Goal: Communication & Community: Answer question/provide support

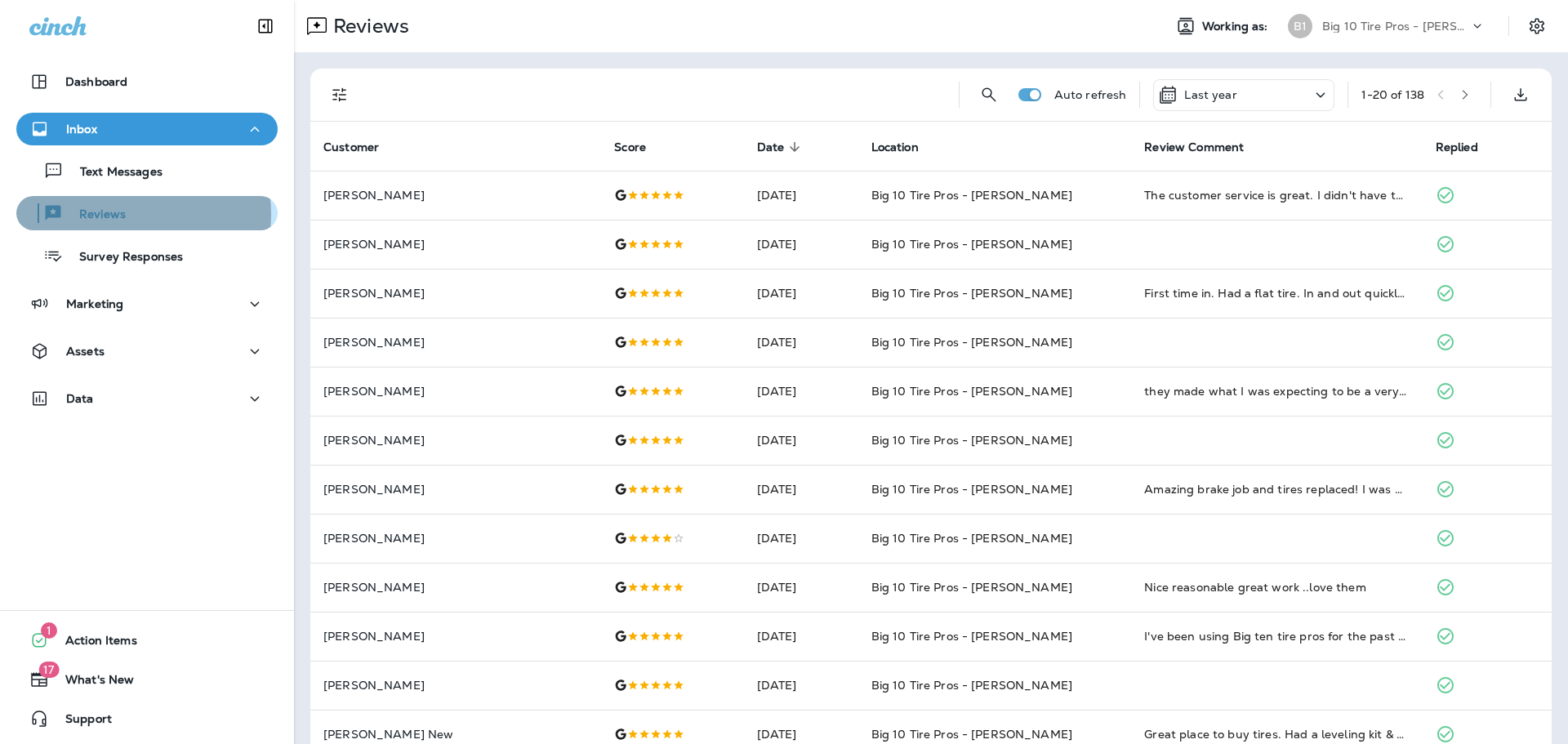
click at [111, 214] on p "Reviews" at bounding box center [94, 215] width 63 height 16
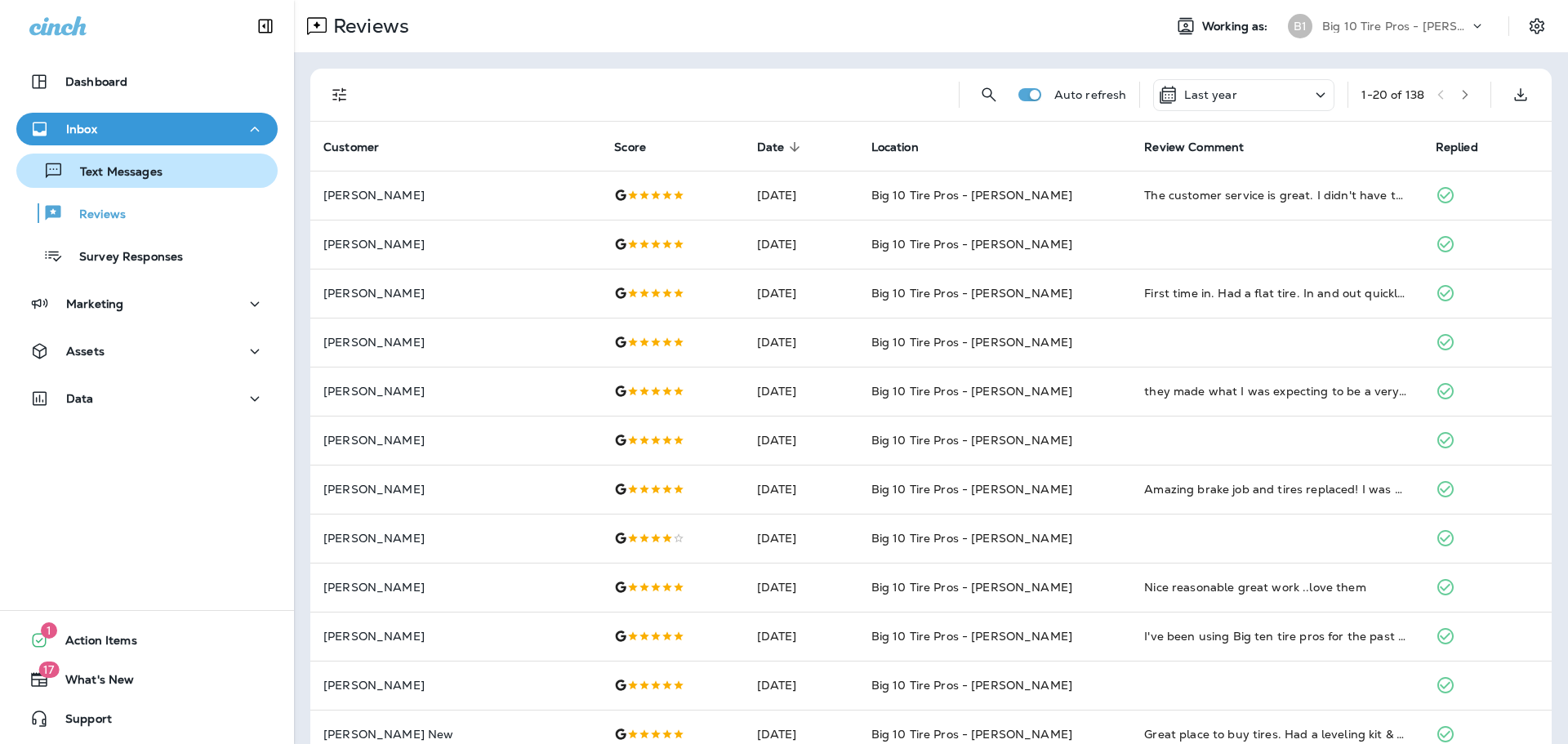
click at [132, 177] on p "Text Messages" at bounding box center [113, 173] width 99 height 16
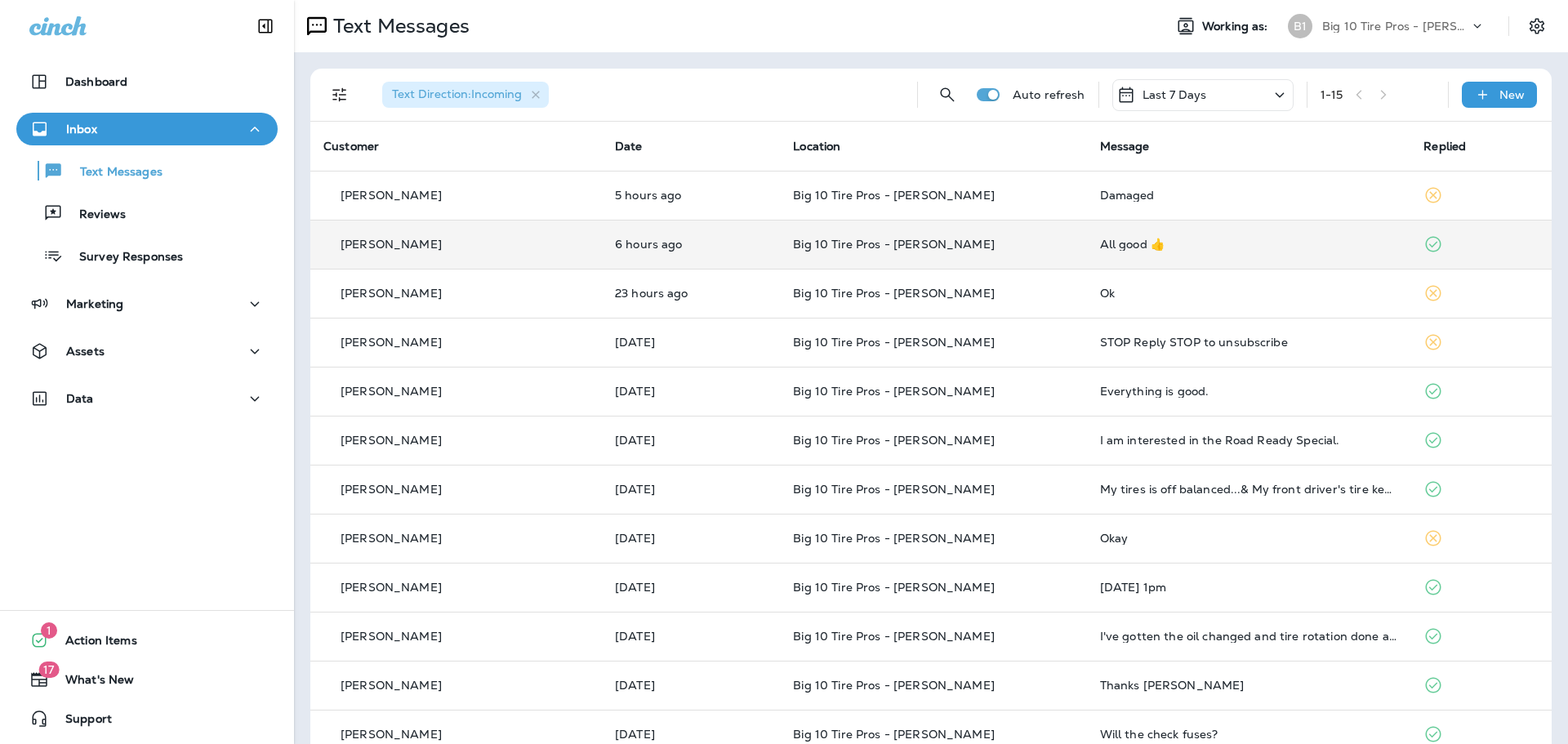
click at [1100, 243] on div "All good 👍" at bounding box center [1249, 244] width 298 height 13
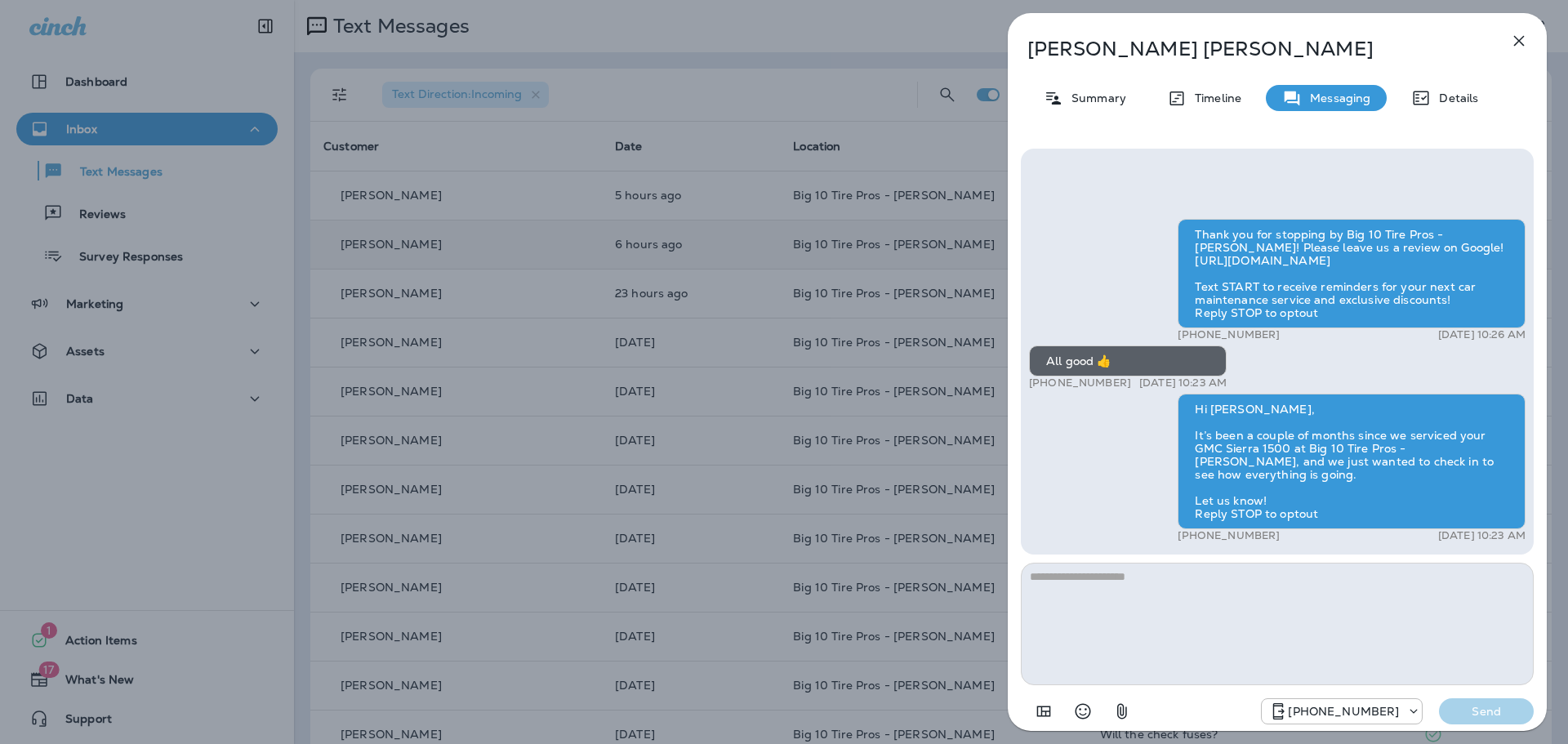
click at [1075, 590] on textarea at bounding box center [1277, 624] width 513 height 122
type textarea "*******"
click at [1477, 704] on button "Send" at bounding box center [1487, 711] width 95 height 27
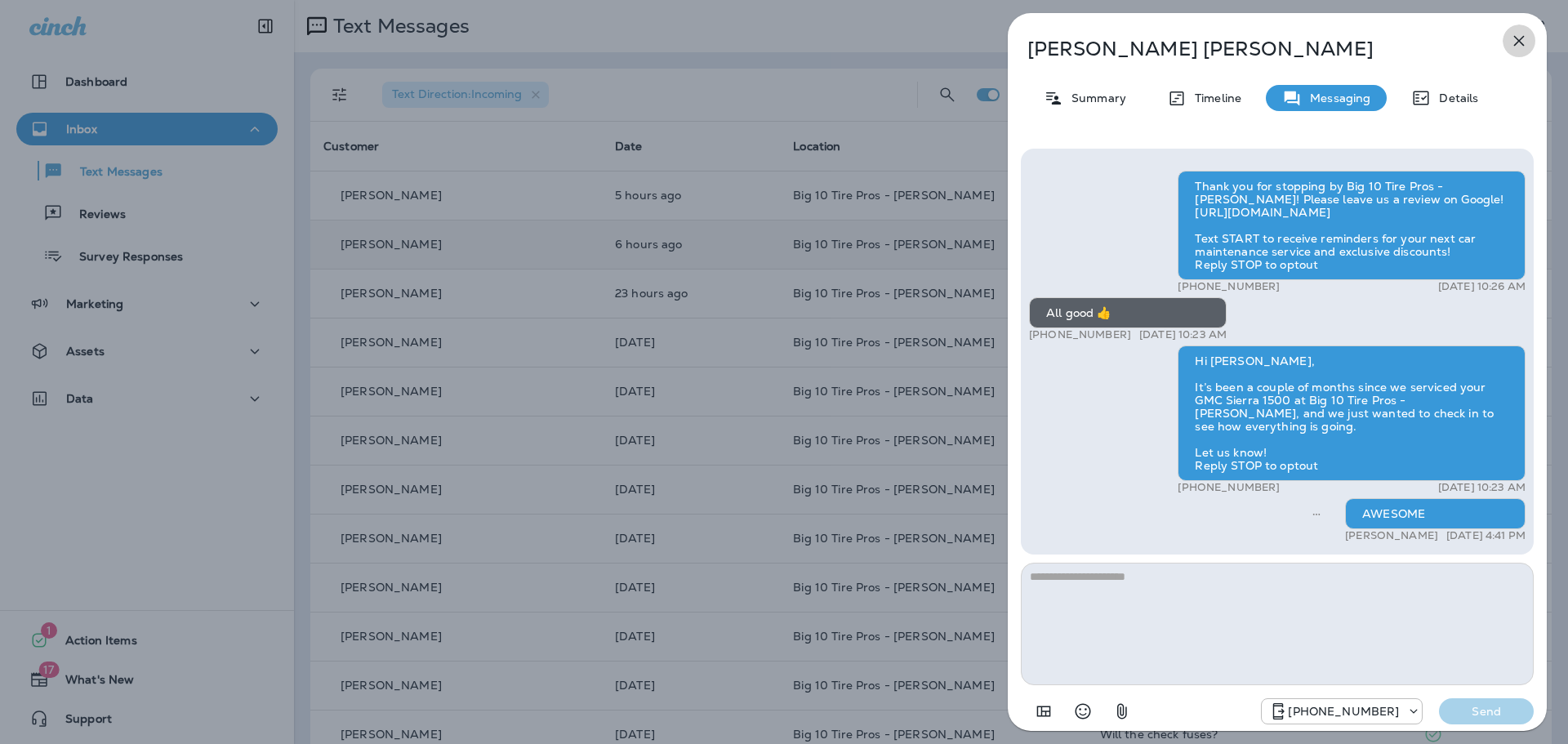
click at [1521, 37] on icon "button" at bounding box center [1519, 40] width 19 height 19
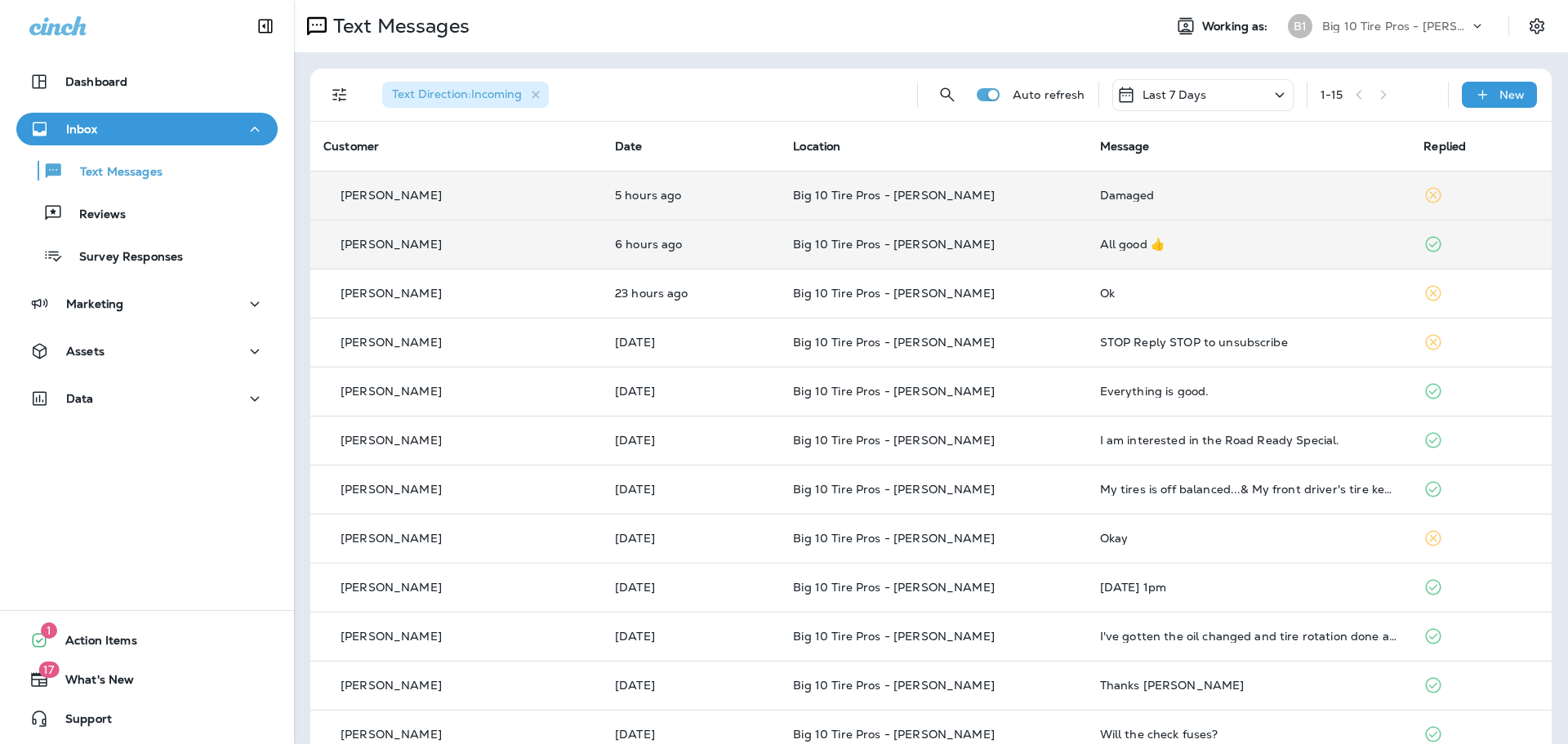
click at [1100, 195] on div "Damaged" at bounding box center [1249, 195] width 298 height 13
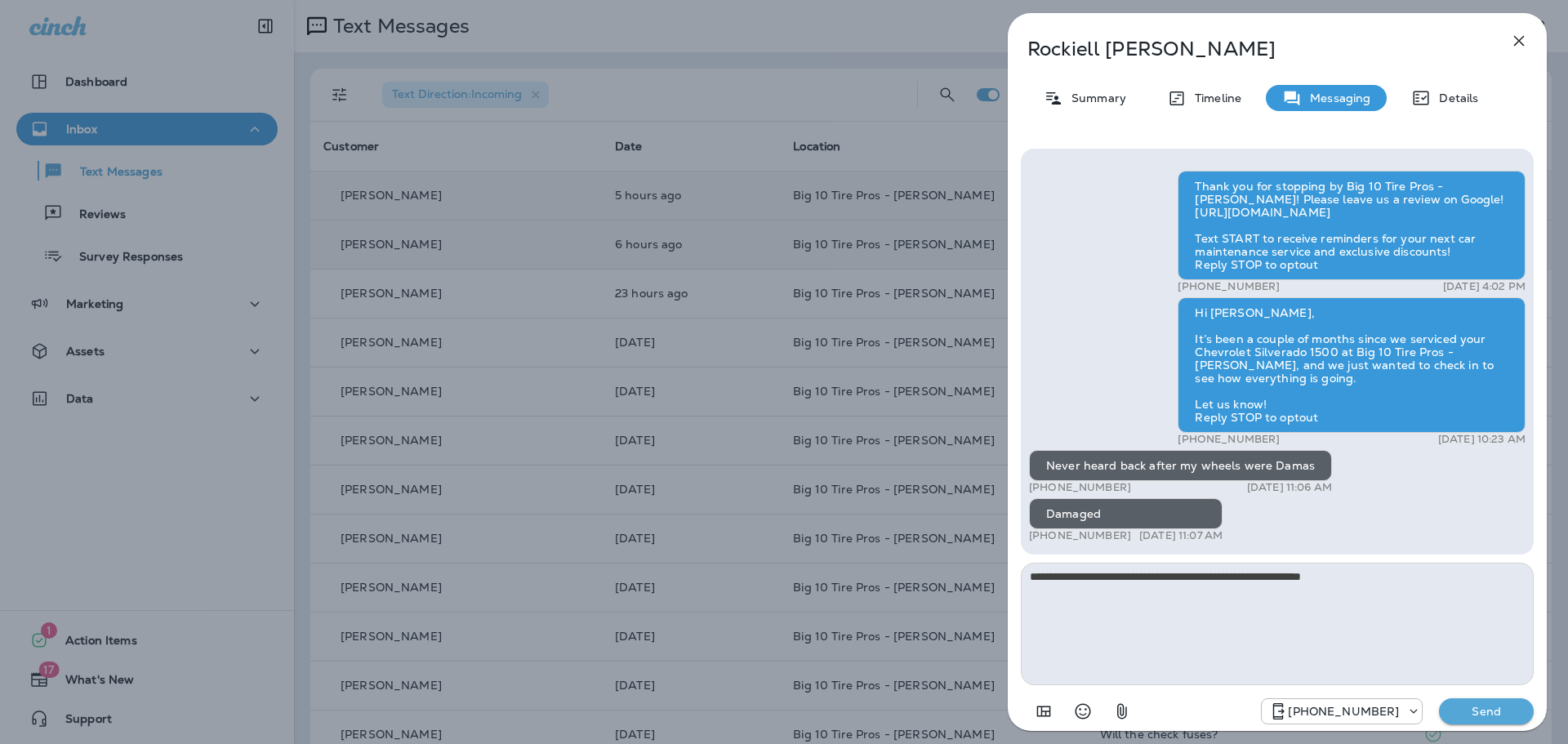
type textarea "**********"
click at [1482, 718] on p "Send" at bounding box center [1486, 712] width 69 height 15
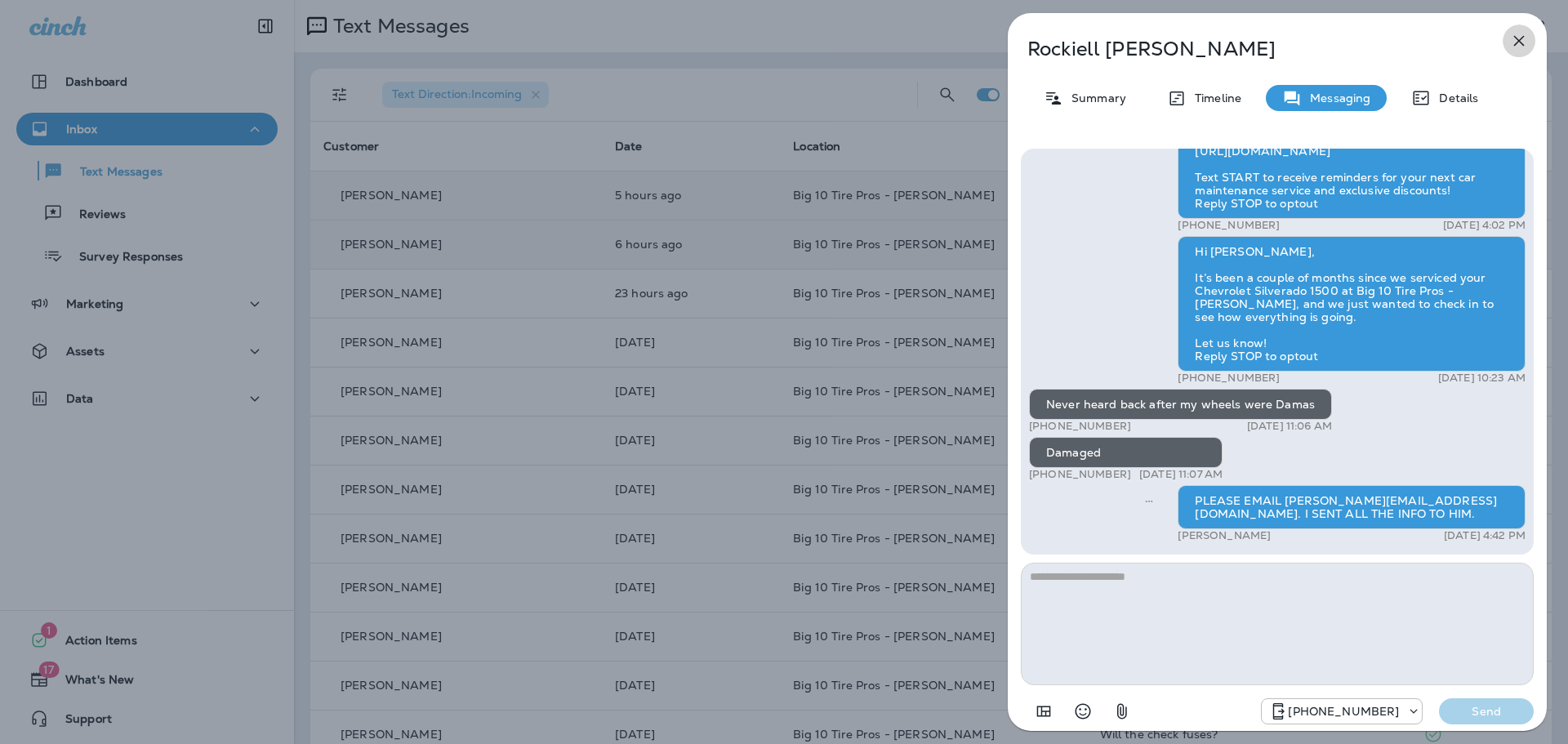
click at [1516, 31] on icon "button" at bounding box center [1519, 40] width 19 height 19
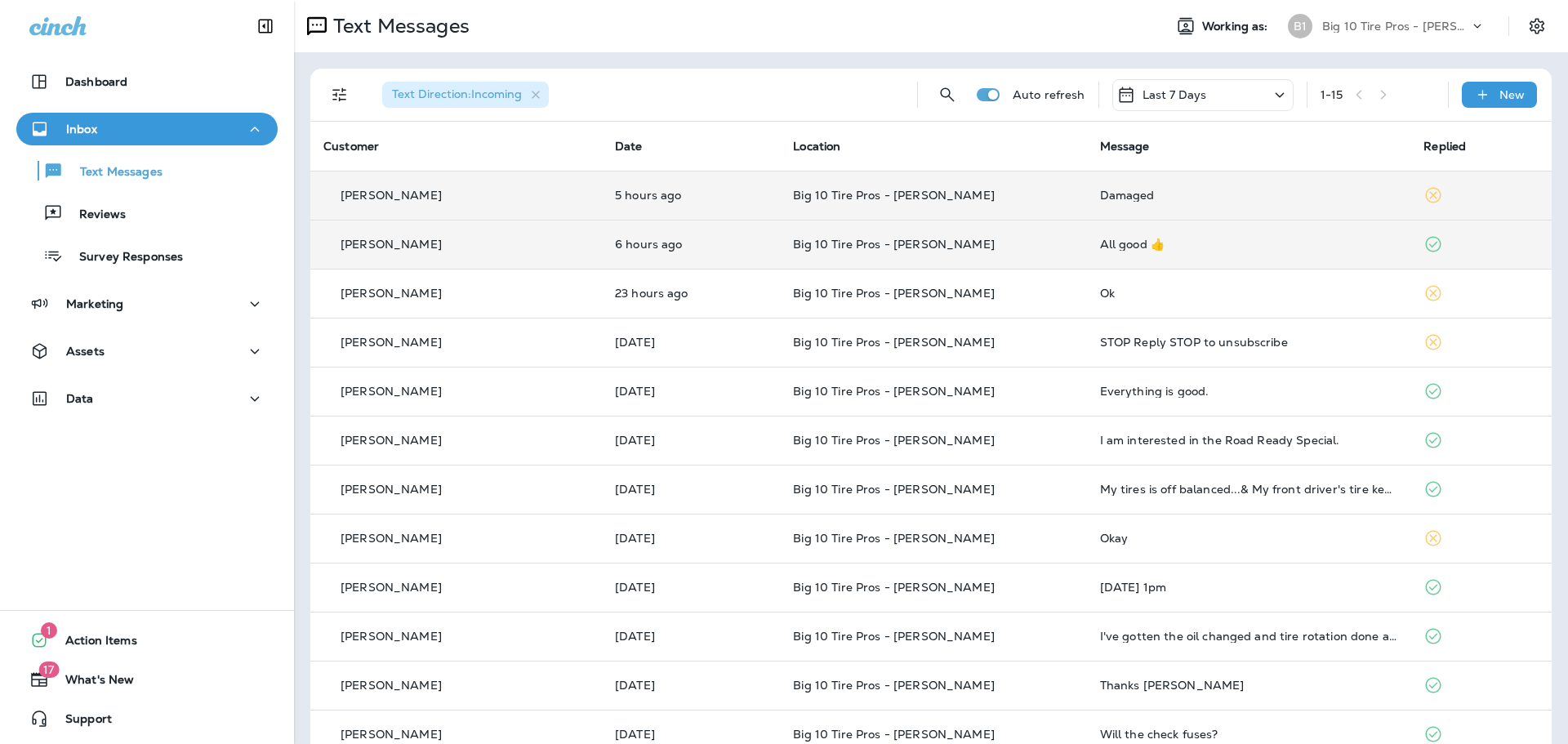
click at [1115, 207] on td "Damaged" at bounding box center [1249, 196] width 324 height 49
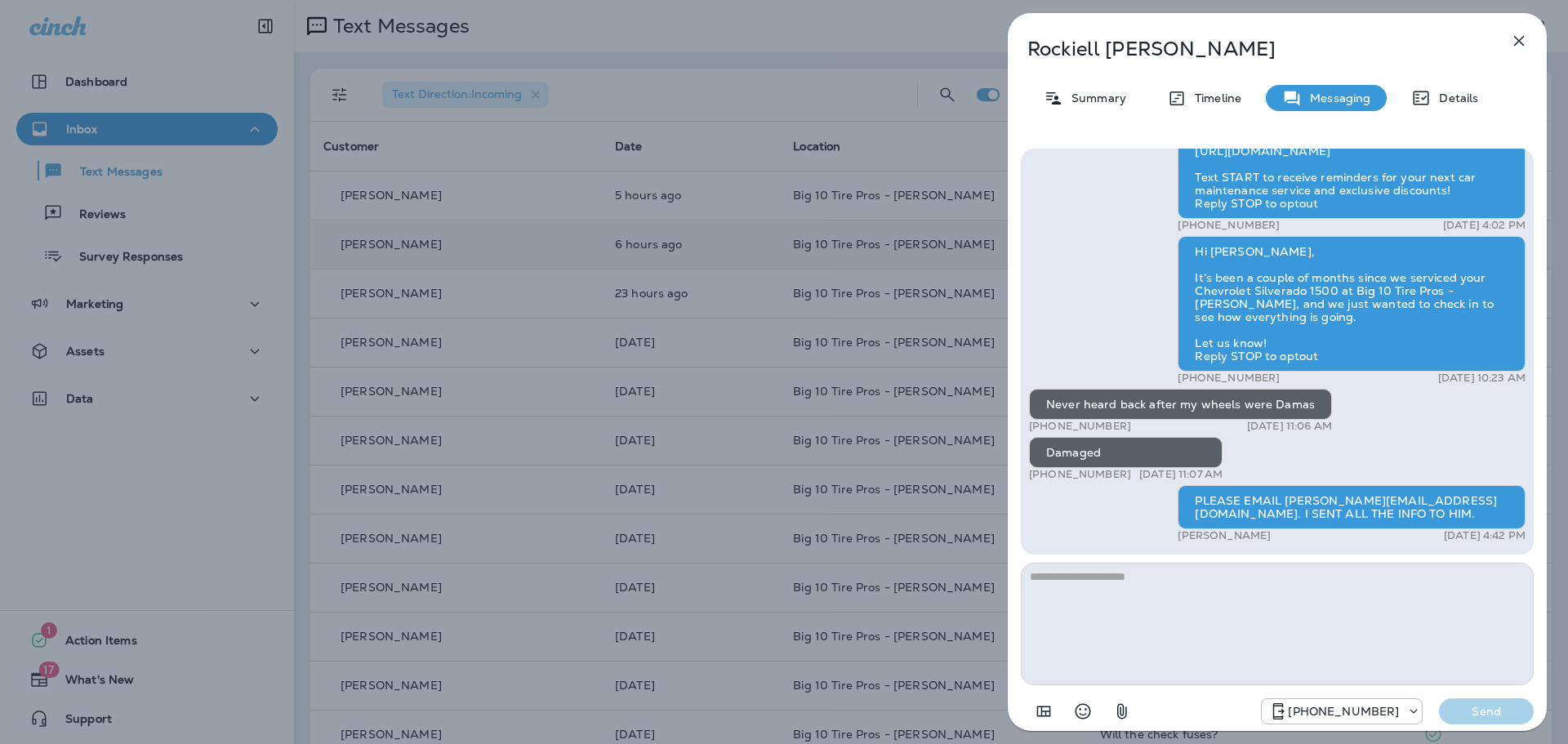
click at [1517, 37] on icon "button" at bounding box center [1519, 40] width 19 height 19
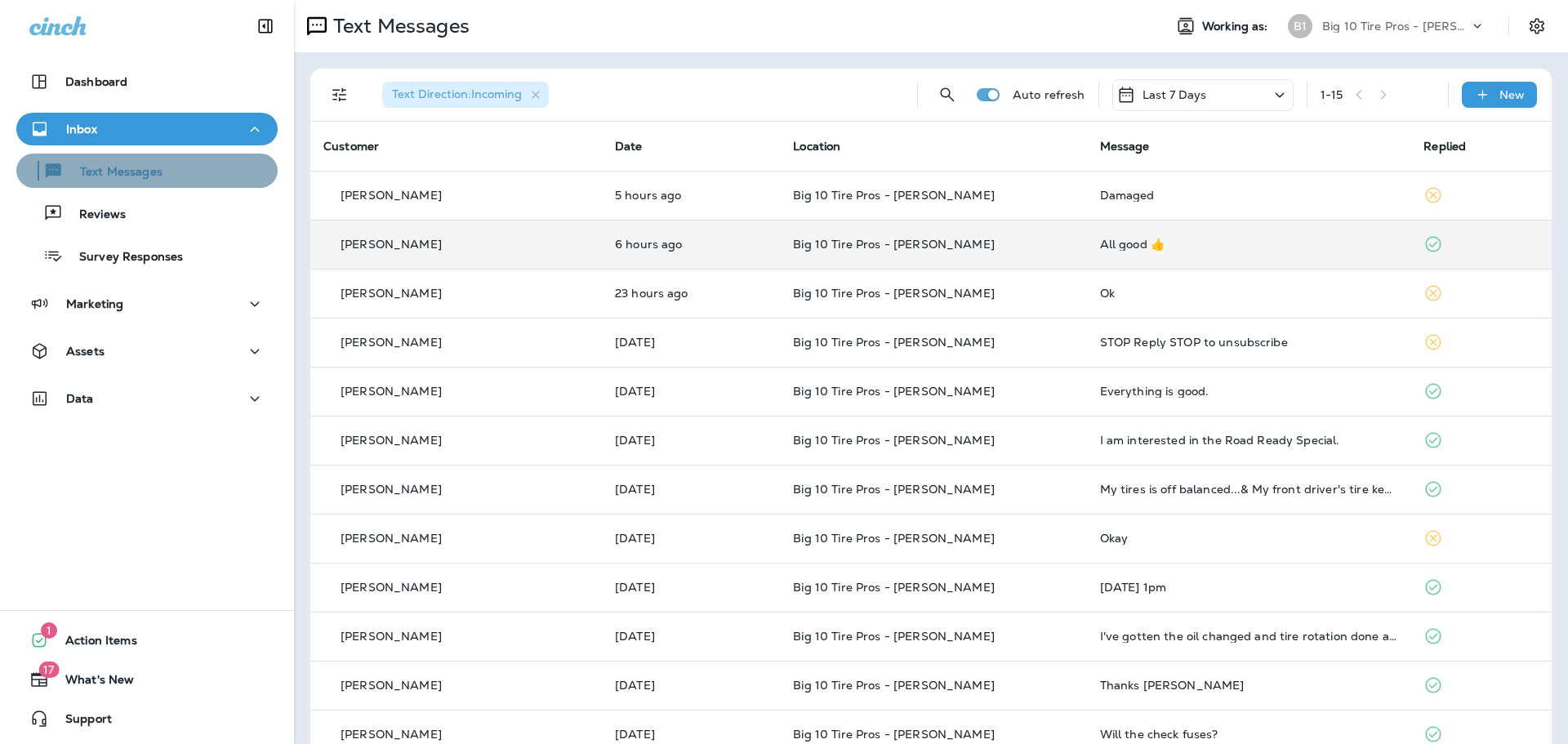
click at [152, 177] on p "Text Messages" at bounding box center [113, 173] width 99 height 16
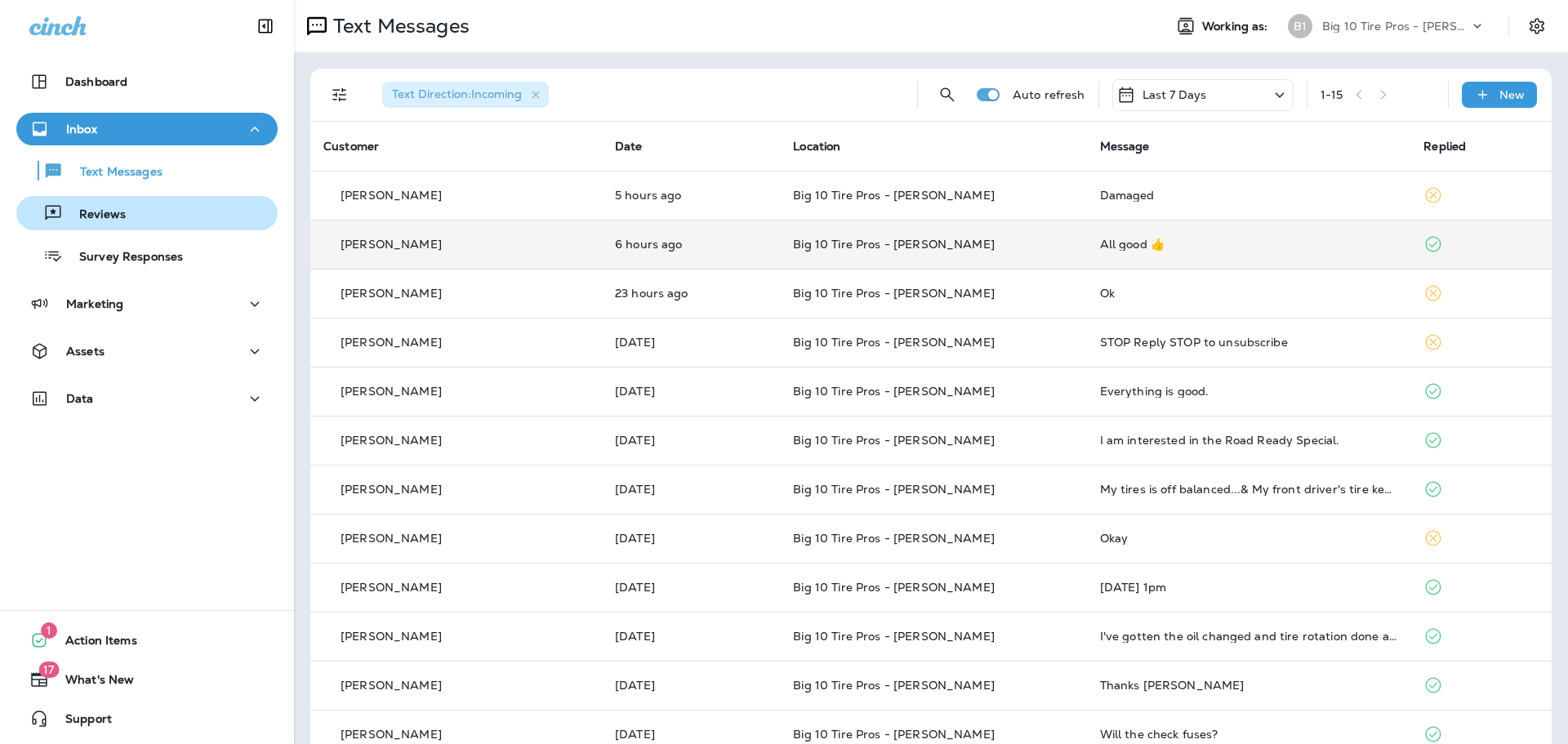
click at [123, 222] on p "Reviews" at bounding box center [94, 215] width 63 height 16
